Goal: Book appointment/travel/reservation

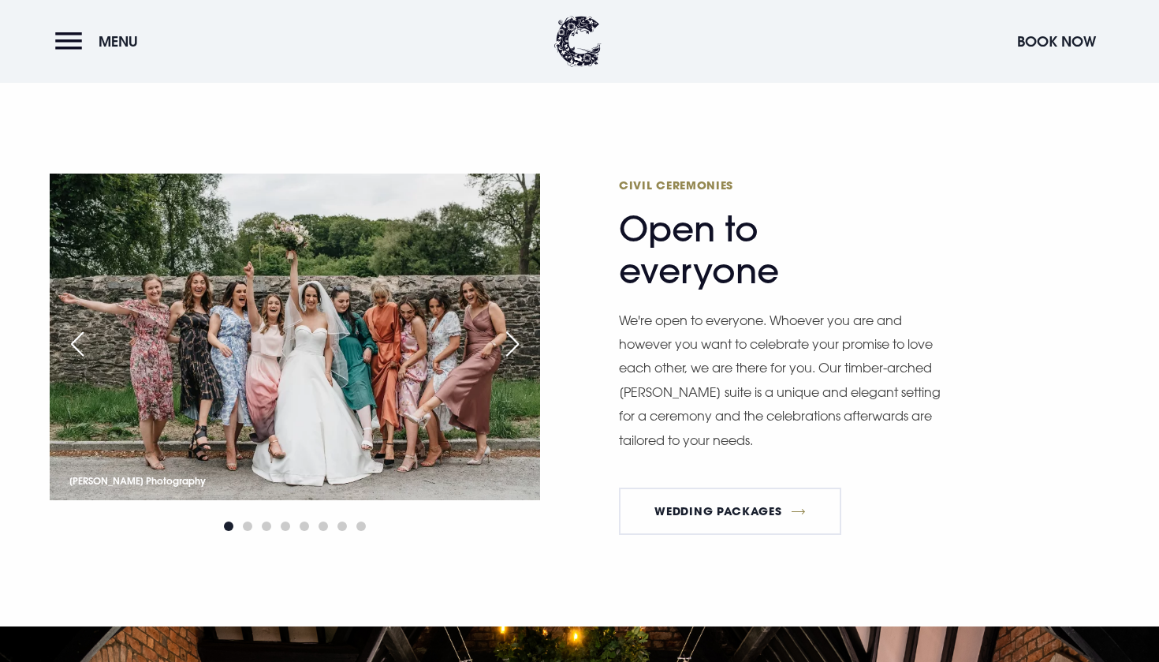
scroll to position [2202, 0]
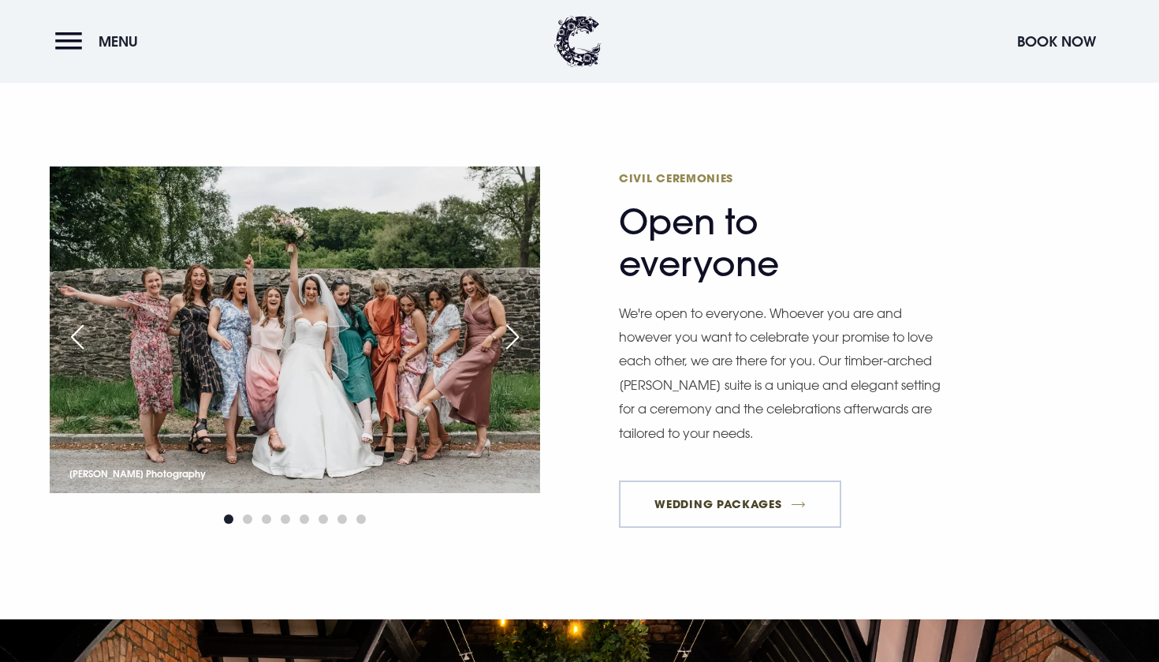
click at [684, 505] on link "Wedding Packages" at bounding box center [730, 503] width 222 height 47
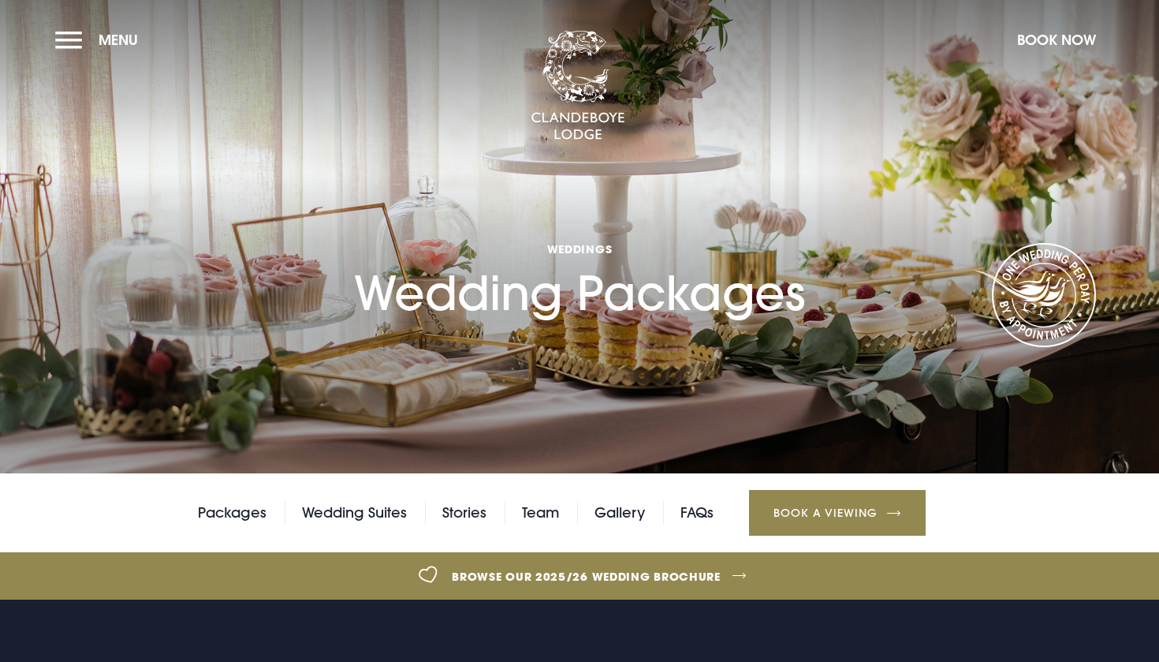
checkbox input "true"
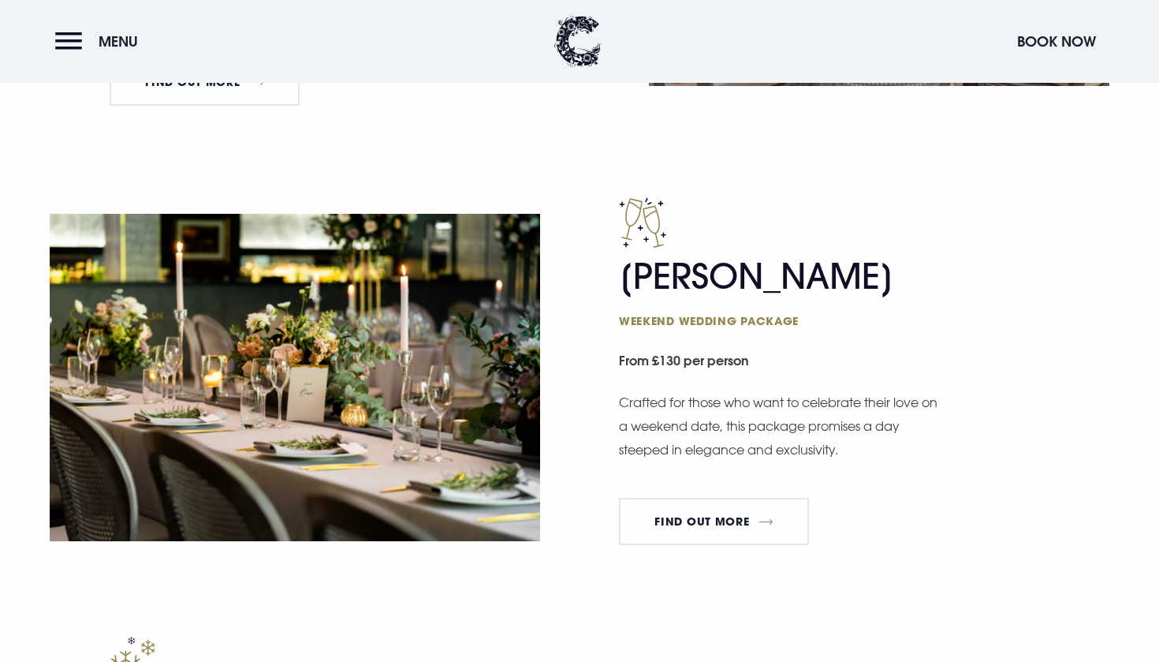
scroll to position [1286, 0]
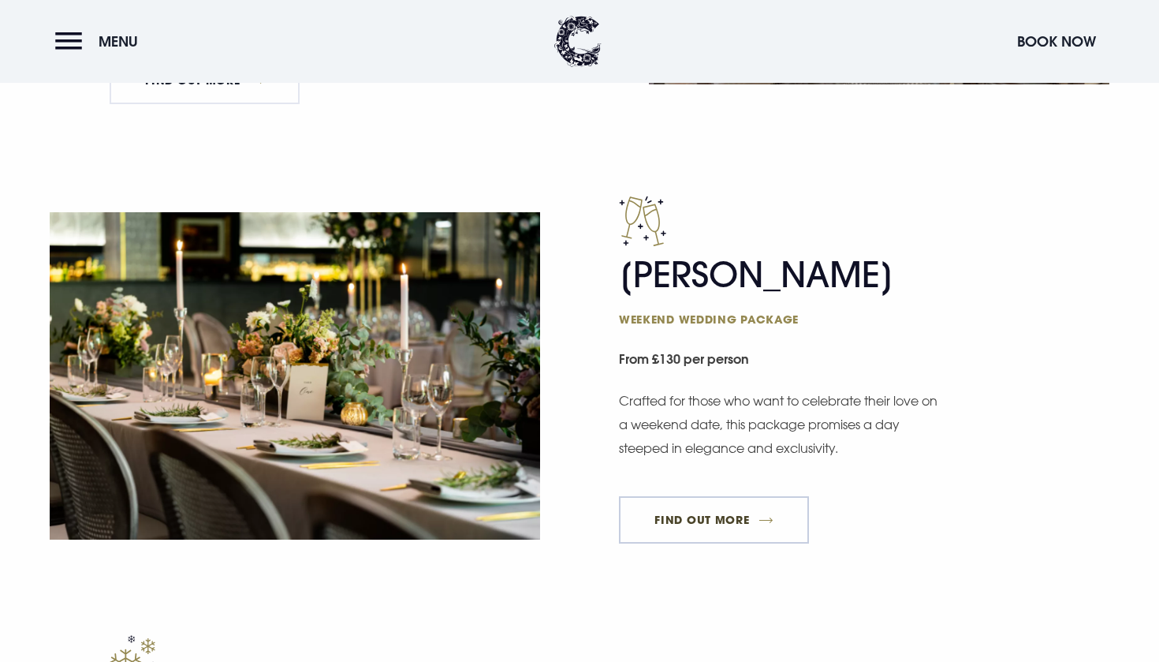
click at [676, 513] on link "FIND OUT MORE" at bounding box center [714, 519] width 190 height 47
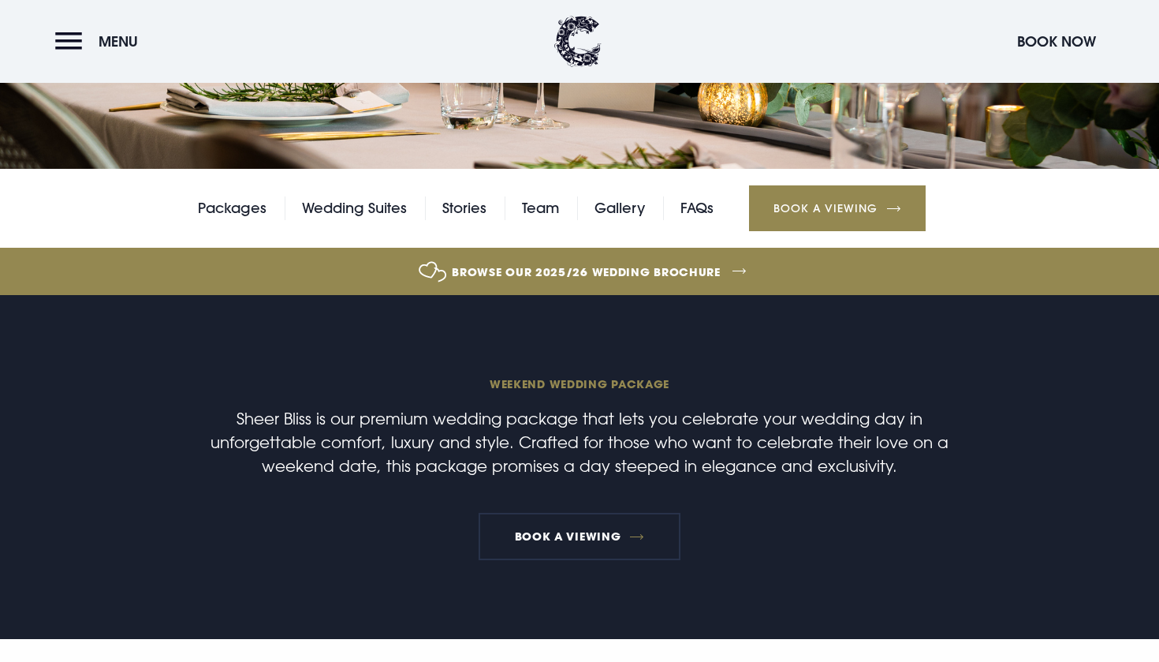
scroll to position [348, 0]
